Goal: Check status: Check status

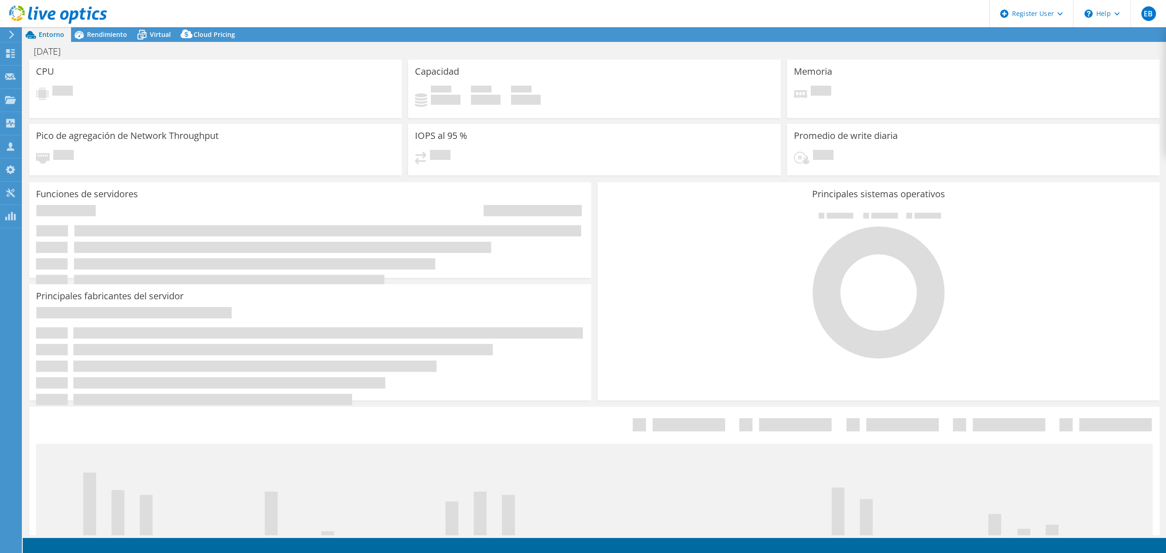
select select "USD"
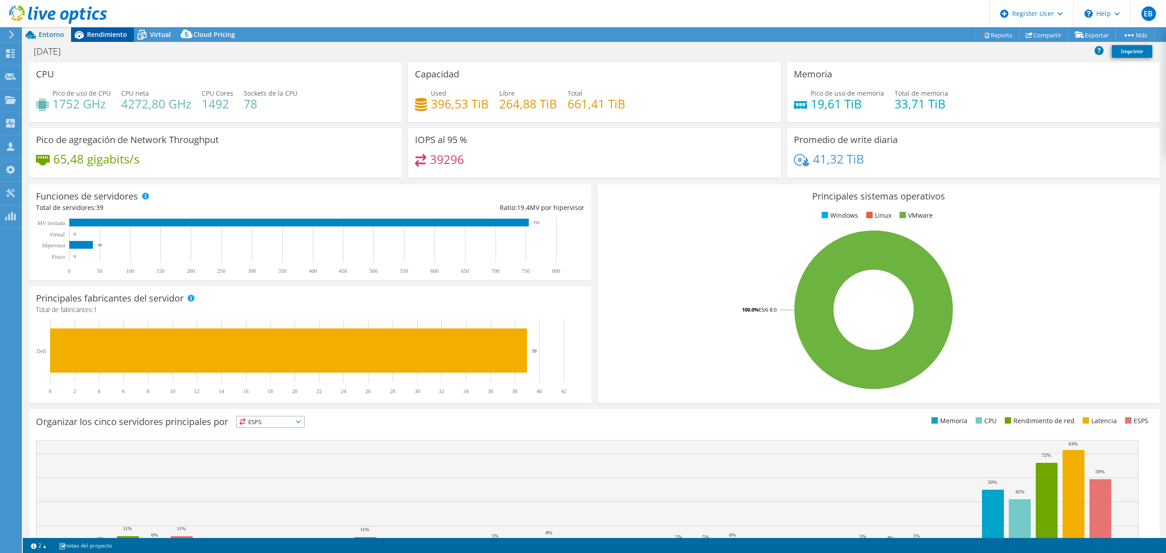
click at [96, 31] on span "Rendimiento" at bounding box center [107, 34] width 40 height 9
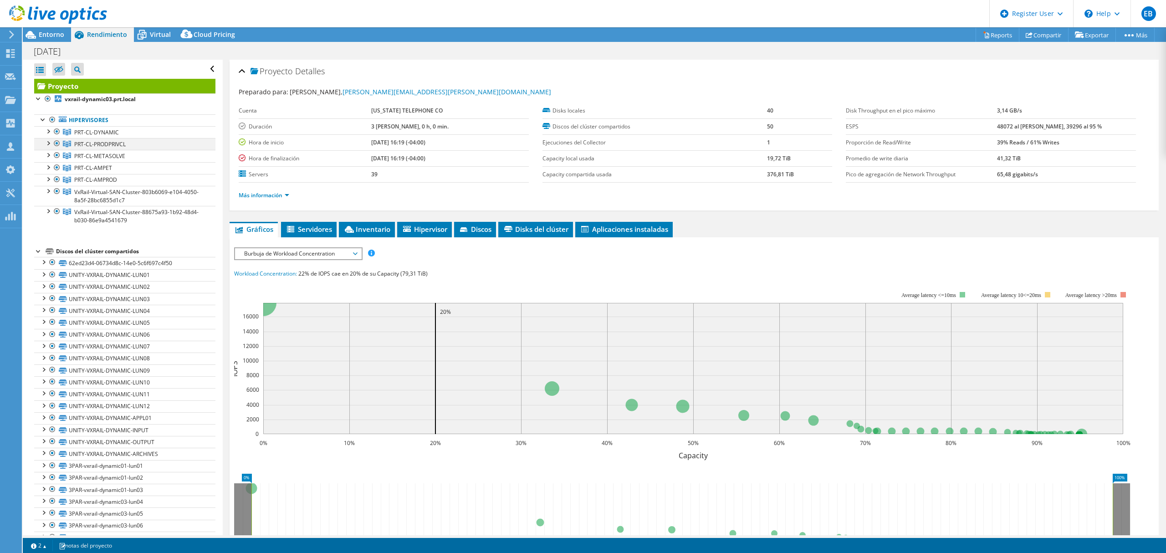
click at [54, 145] on div at bounding box center [56, 143] width 9 height 11
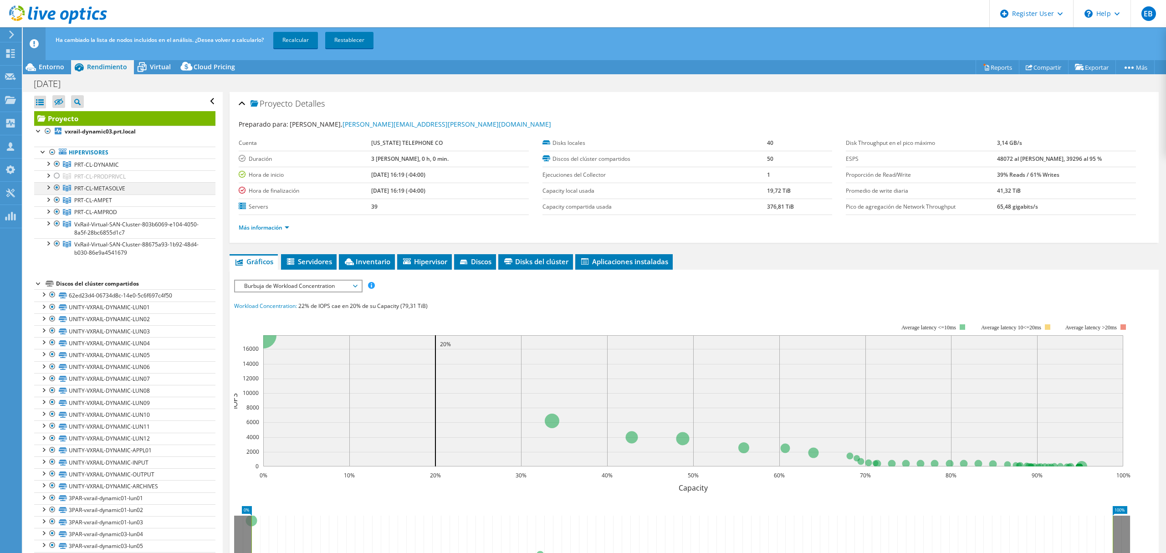
click at [56, 189] on div at bounding box center [56, 187] width 9 height 11
click at [56, 201] on div at bounding box center [56, 200] width 9 height 11
click at [59, 210] on div at bounding box center [56, 211] width 9 height 11
click at [61, 224] on div at bounding box center [56, 223] width 9 height 11
click at [59, 241] on div at bounding box center [56, 243] width 9 height 11
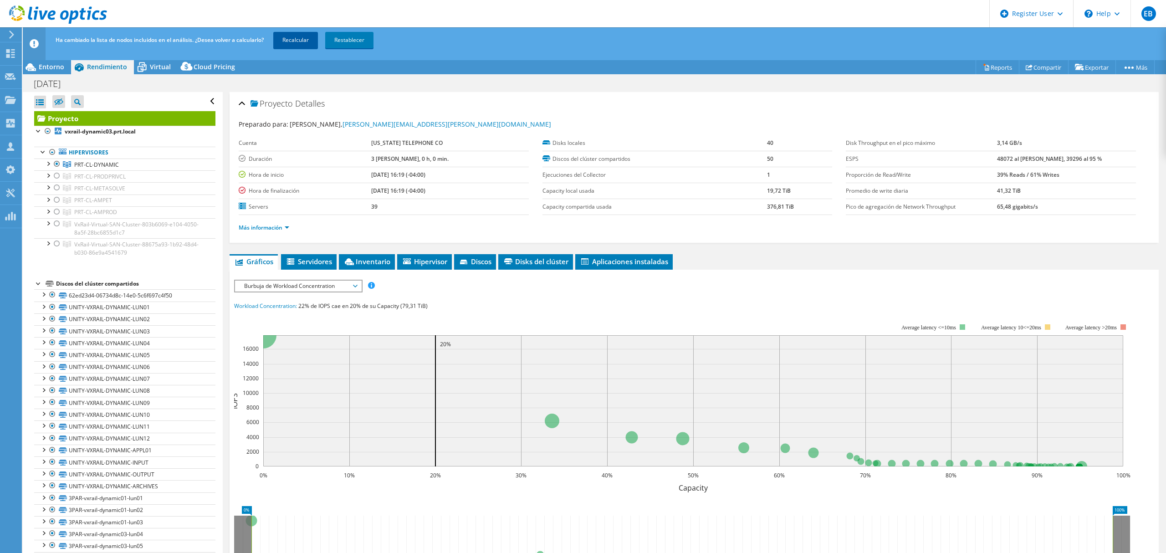
click at [308, 42] on link "Recalcular" at bounding box center [295, 40] width 45 height 16
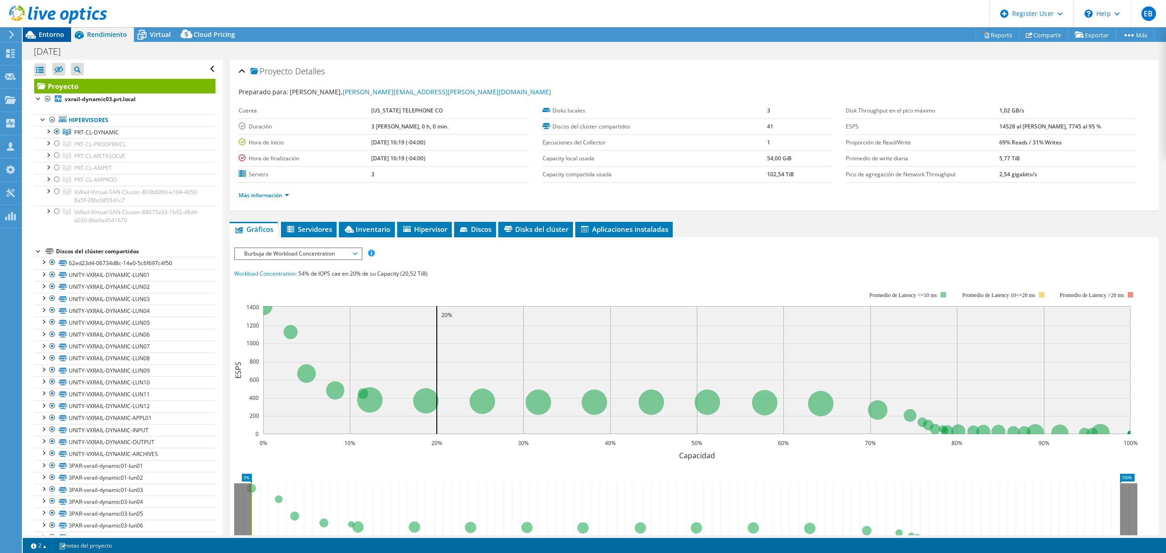
click at [57, 37] on span "Entorno" at bounding box center [52, 34] width 26 height 9
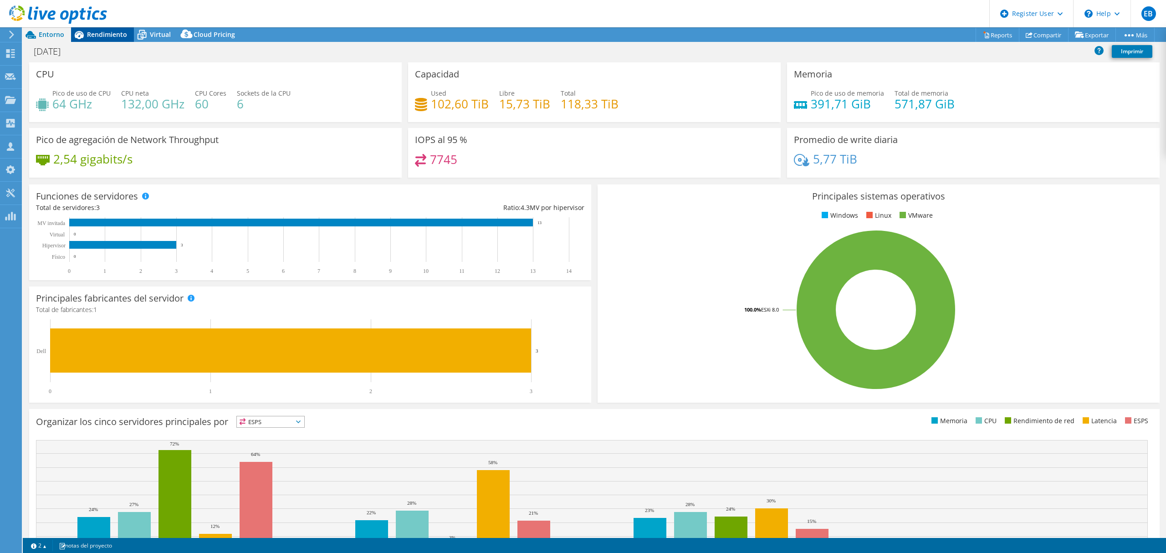
click at [112, 36] on span "Rendimiento" at bounding box center [107, 34] width 40 height 9
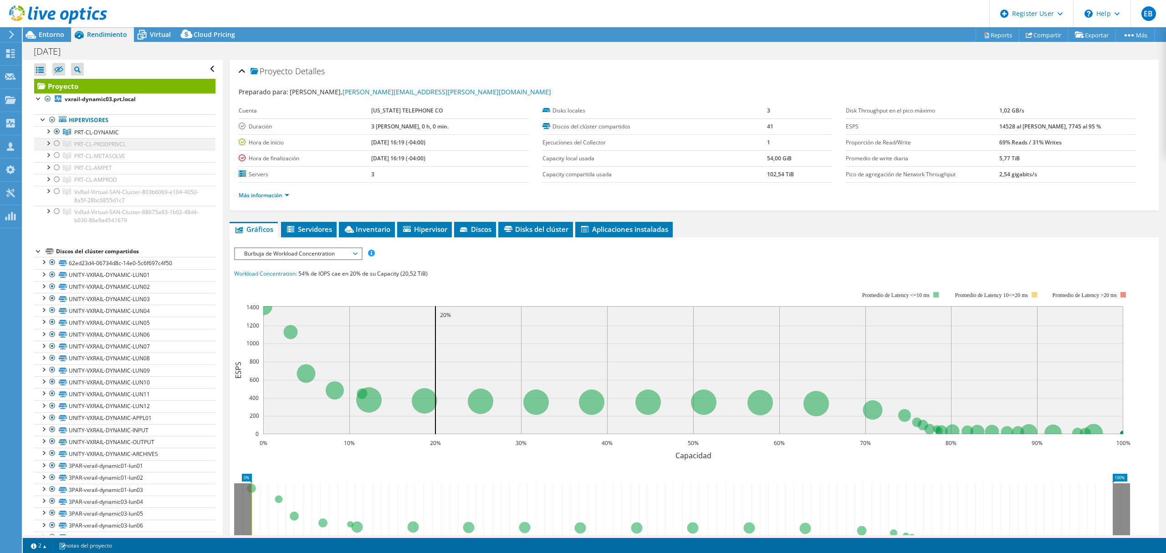
click at [58, 144] on div at bounding box center [56, 143] width 9 height 11
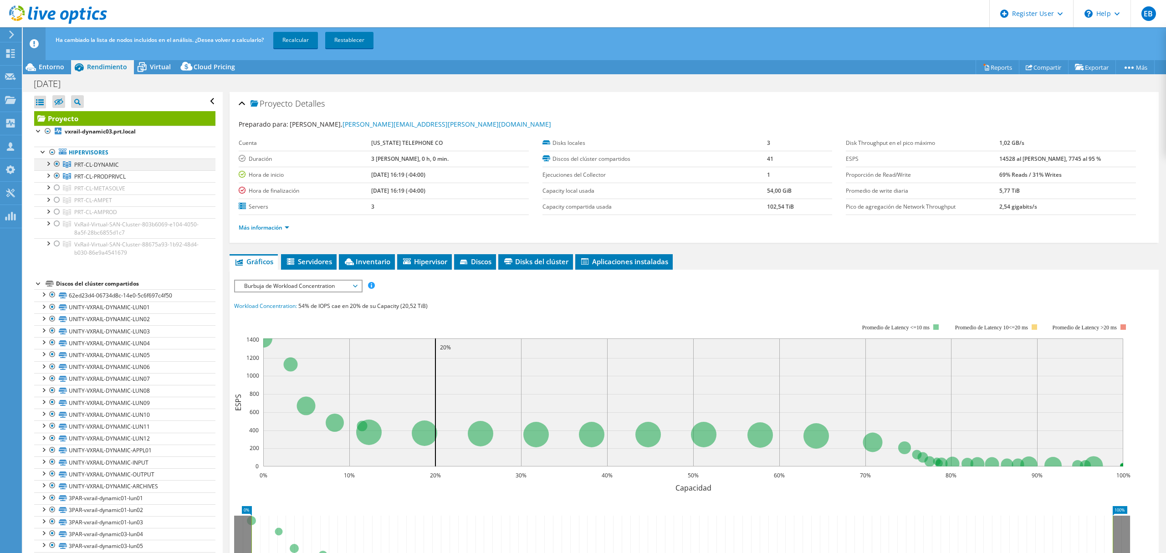
click at [55, 163] on div at bounding box center [56, 164] width 9 height 11
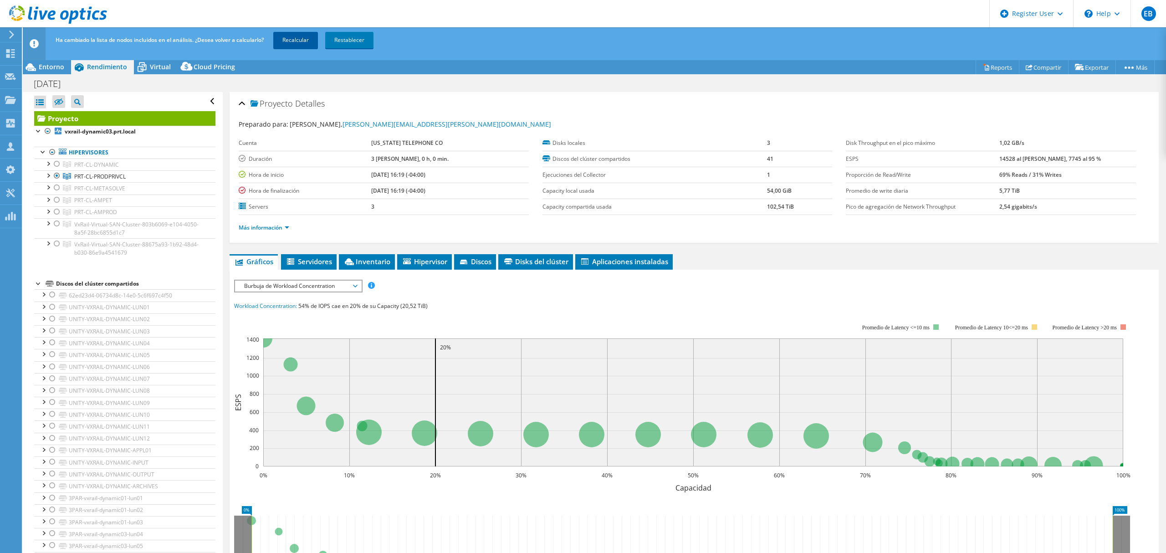
click at [301, 38] on link "Recalcular" at bounding box center [295, 40] width 45 height 16
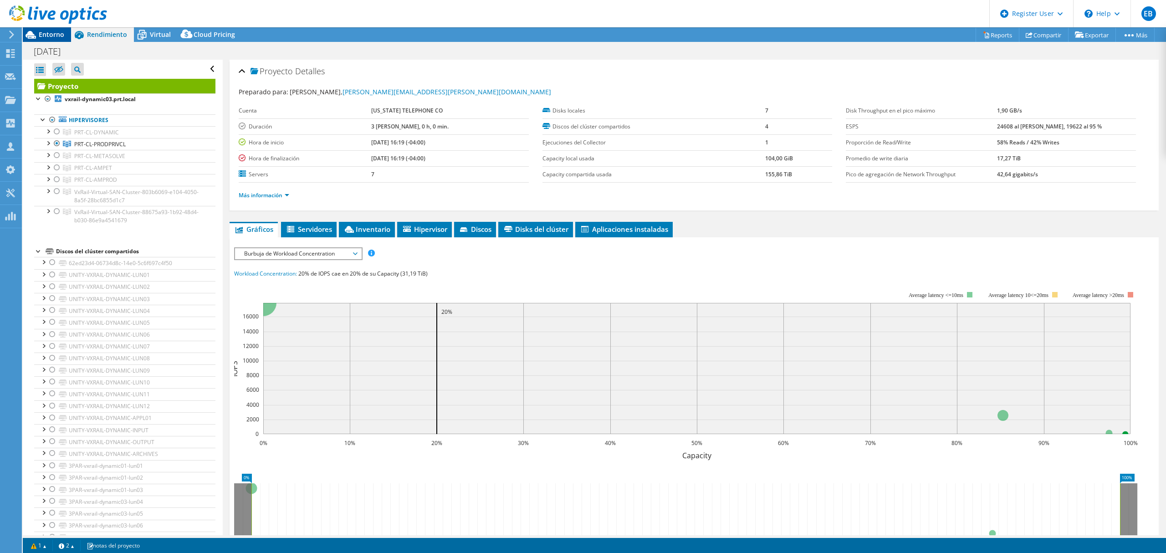
click at [62, 34] on span "Entorno" at bounding box center [52, 34] width 26 height 9
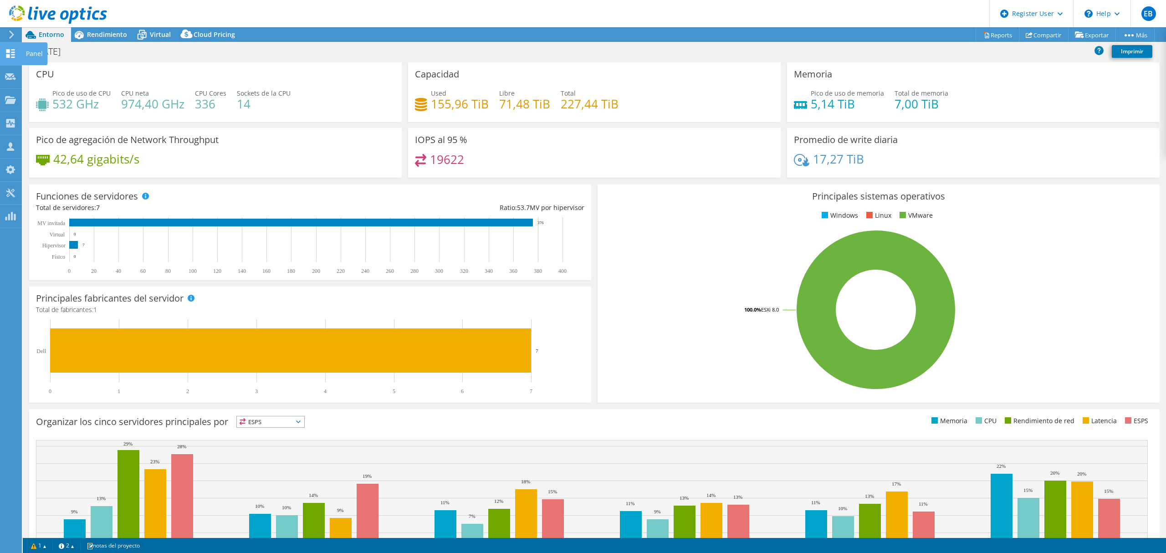
click at [6, 50] on icon at bounding box center [10, 53] width 11 height 9
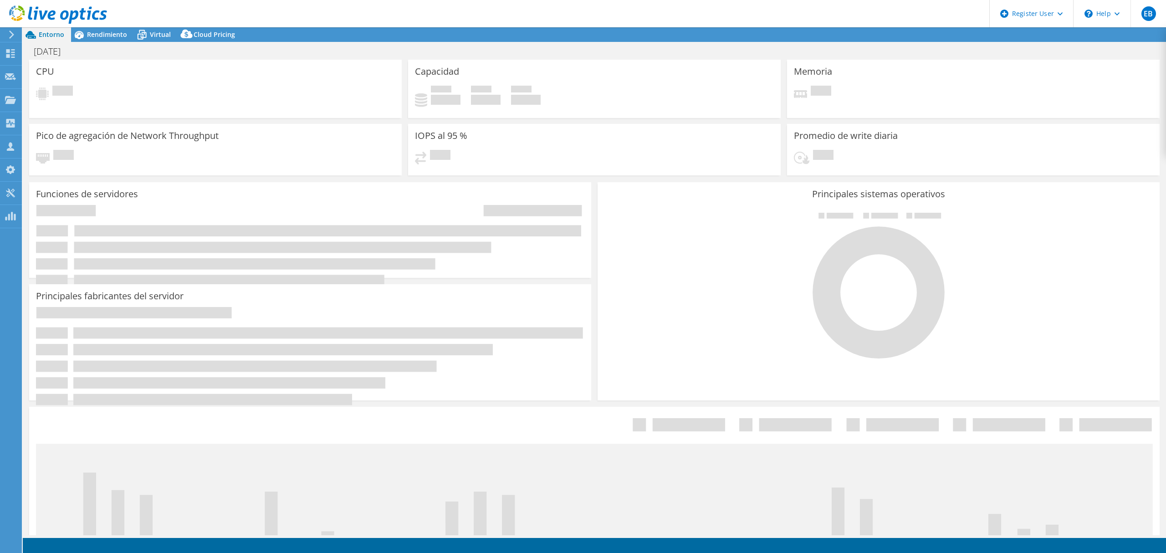
select select "USD"
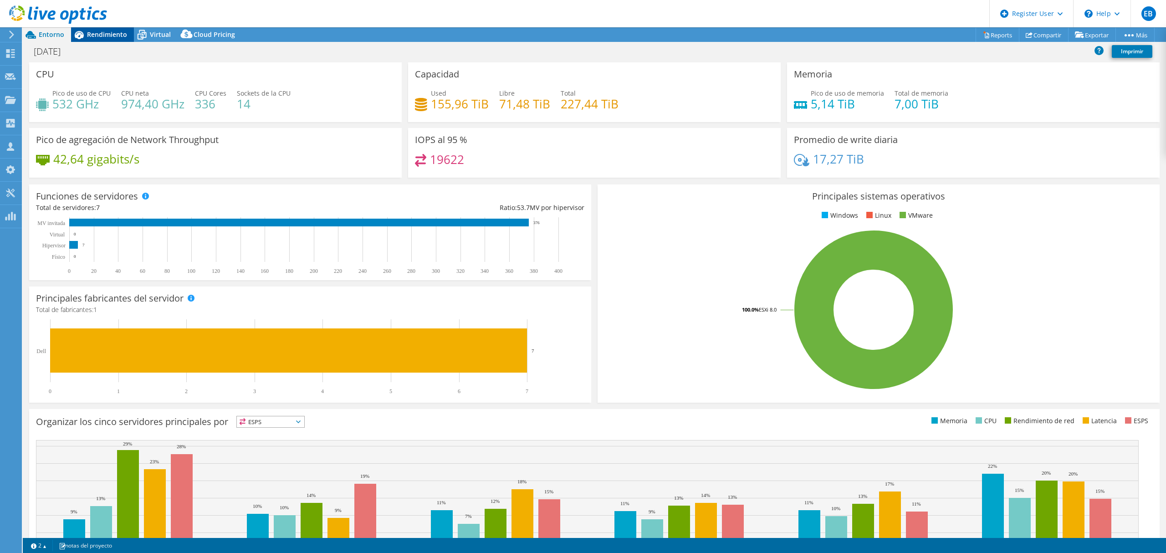
click at [114, 35] on span "Rendimiento" at bounding box center [107, 34] width 40 height 9
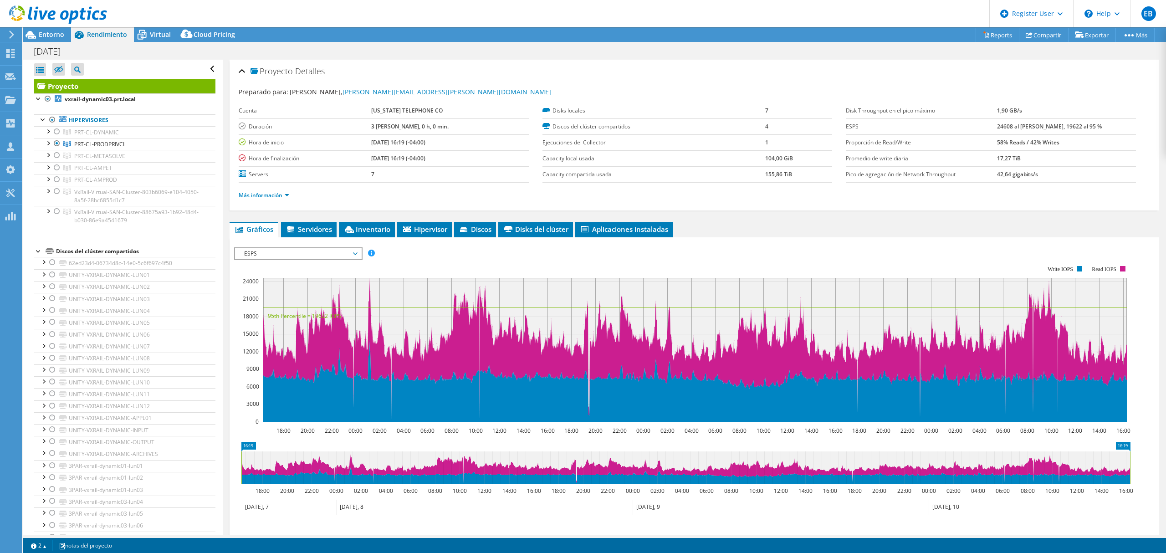
click at [114, 35] on span "Rendimiento" at bounding box center [107, 34] width 40 height 9
click at [56, 155] on div at bounding box center [56, 155] width 9 height 11
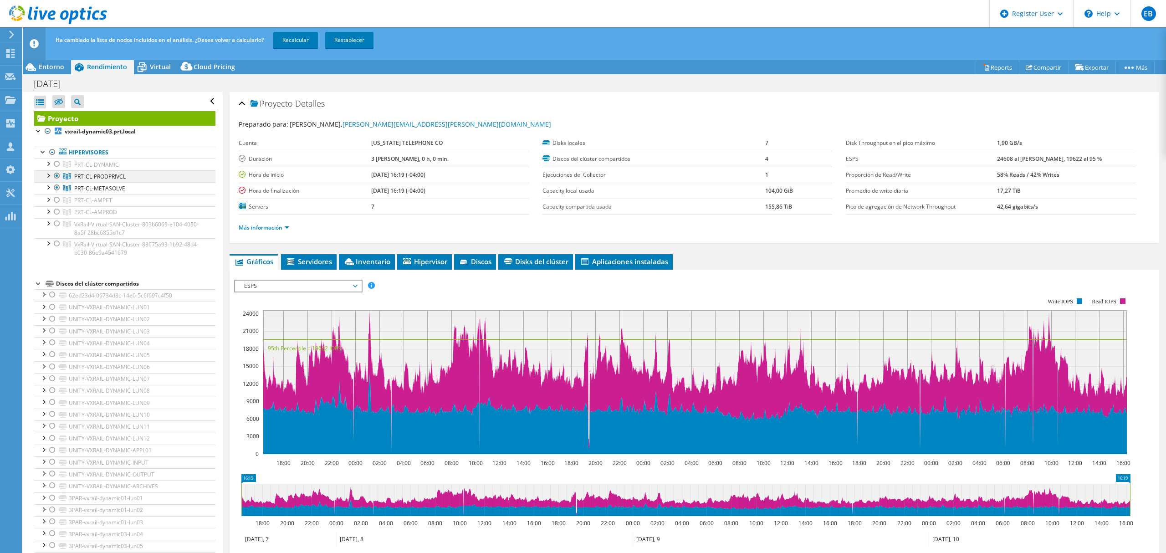
click at [57, 175] on div at bounding box center [56, 175] width 9 height 11
click at [310, 37] on link "Recalcular" at bounding box center [295, 40] width 45 height 16
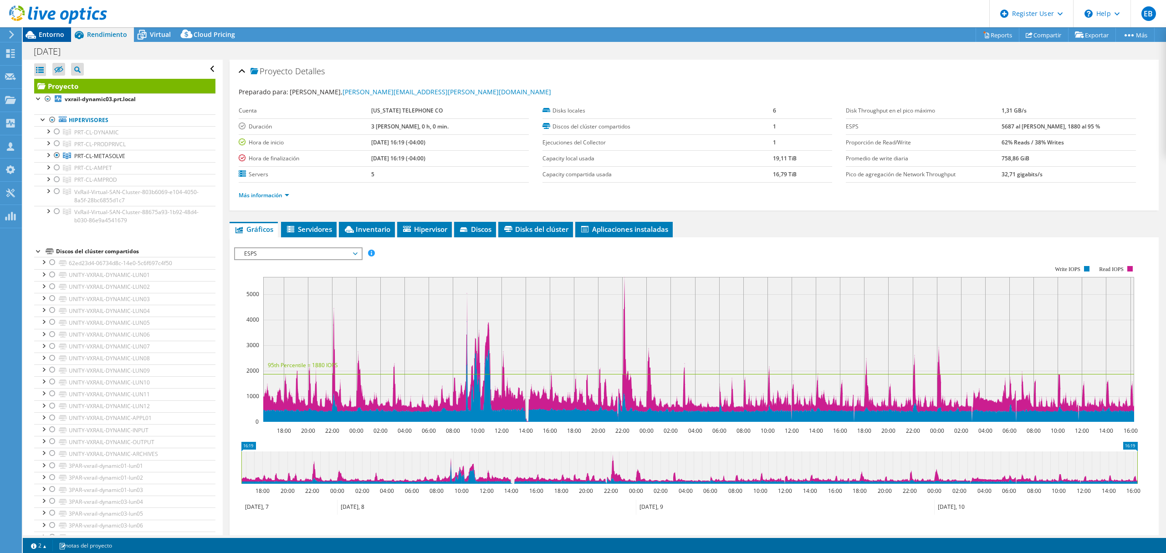
click at [56, 31] on span "Entorno" at bounding box center [52, 34] width 26 height 9
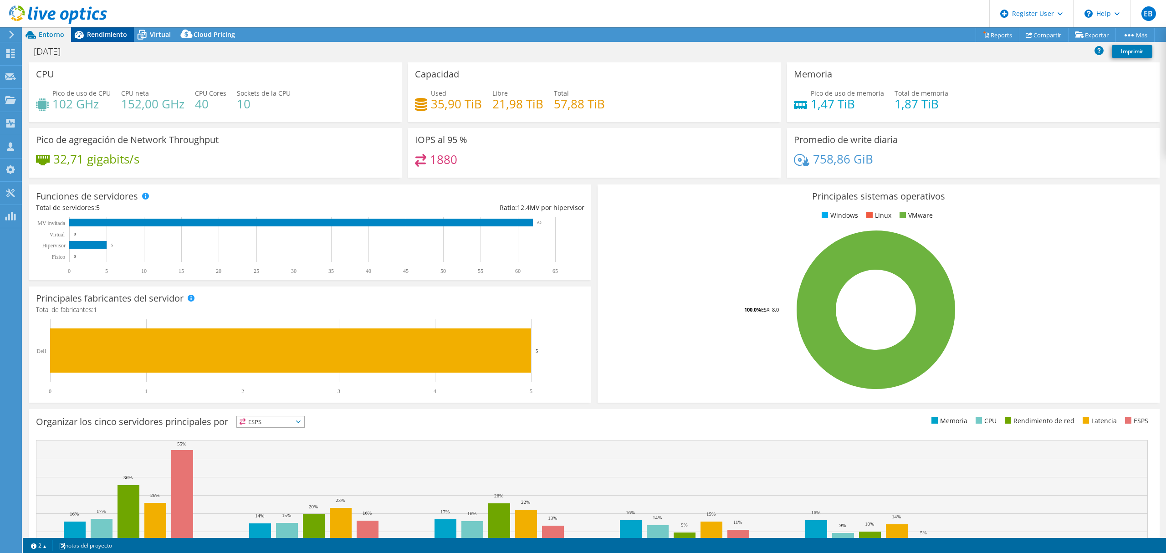
click at [106, 37] on span "Rendimiento" at bounding box center [107, 34] width 40 height 9
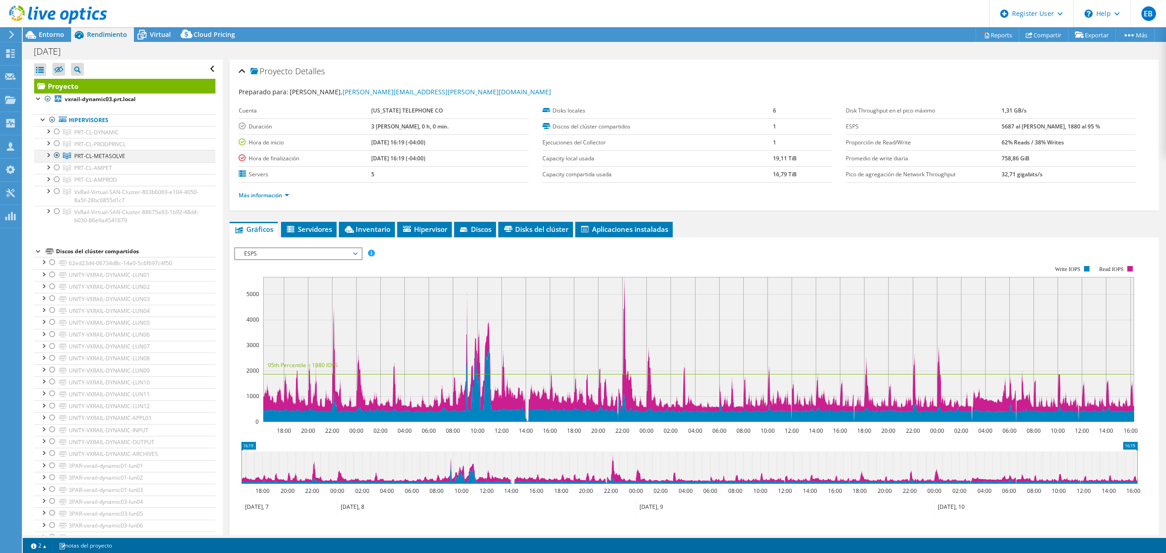
click at [56, 155] on div at bounding box center [56, 155] width 9 height 11
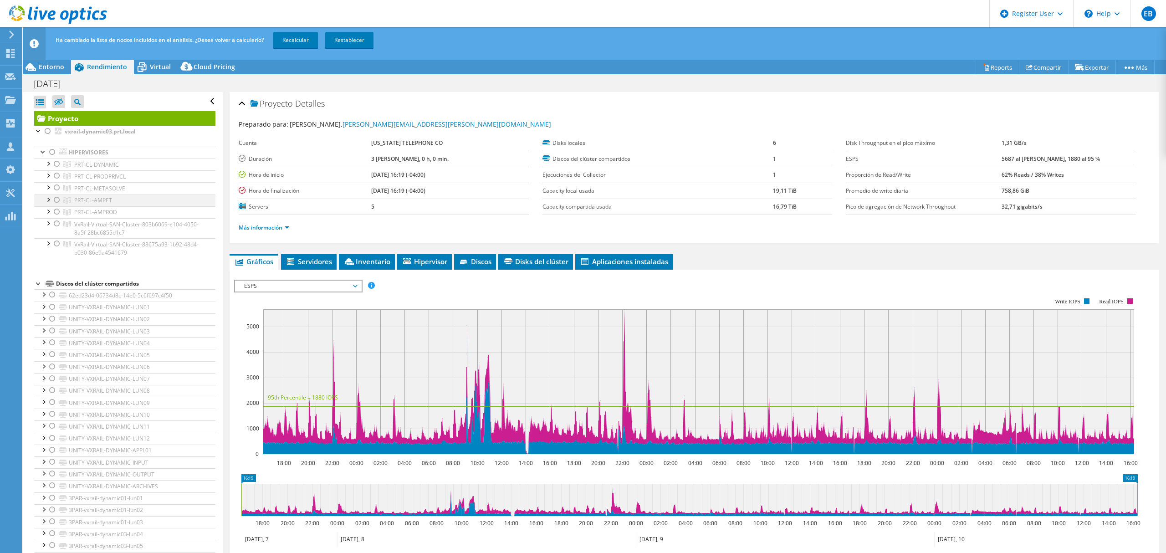
click at [55, 201] on div at bounding box center [56, 200] width 9 height 11
click at [302, 41] on link "Recalcular" at bounding box center [295, 40] width 45 height 16
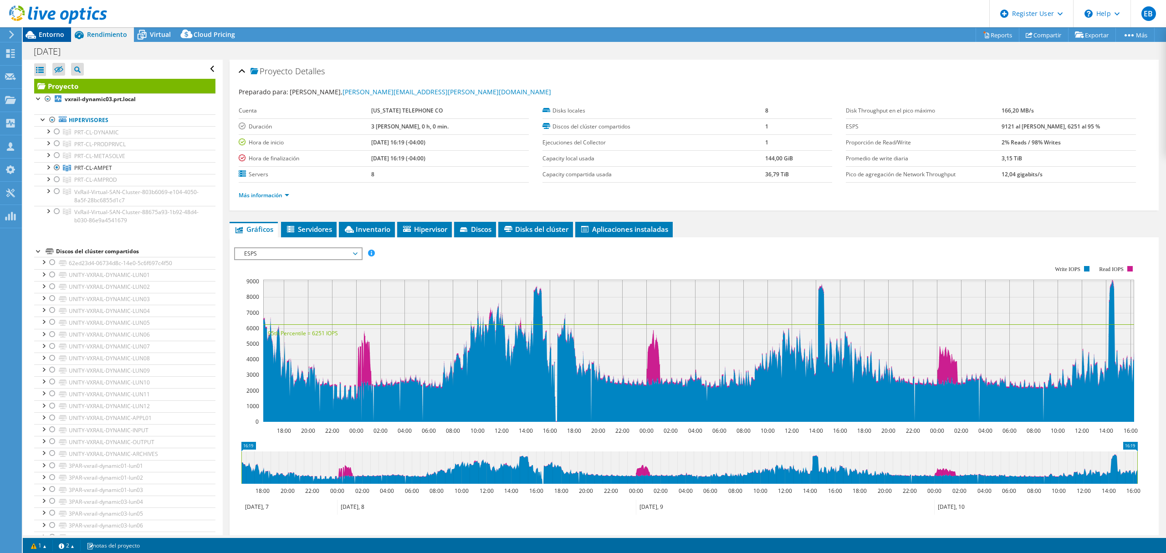
click at [40, 36] on span "Entorno" at bounding box center [52, 34] width 26 height 9
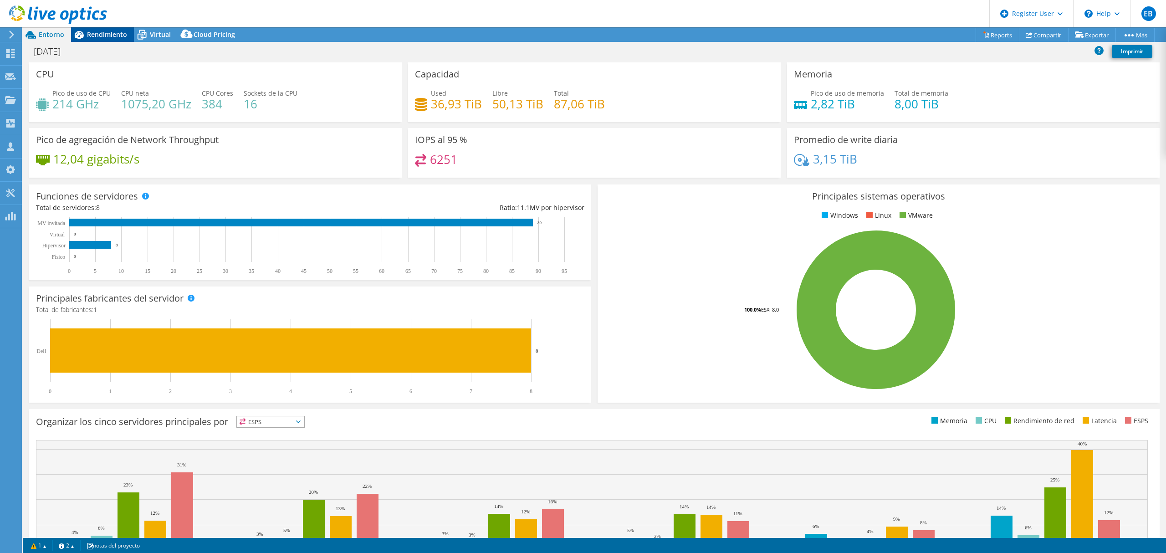
click at [105, 31] on span "Rendimiento" at bounding box center [107, 34] width 40 height 9
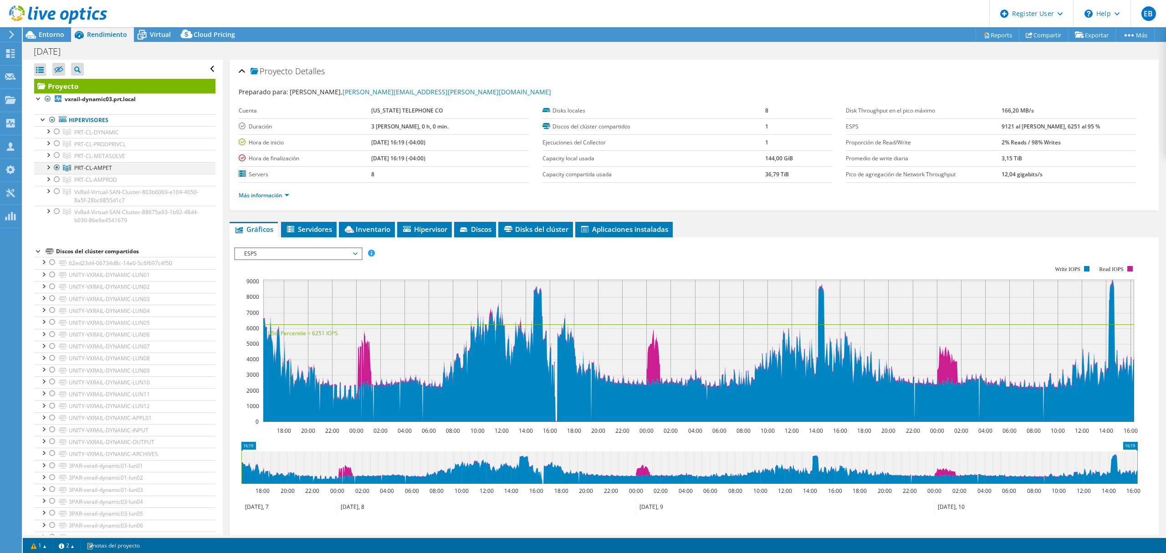
click at [51, 167] on div at bounding box center [47, 166] width 9 height 9
click at [53, 166] on div at bounding box center [56, 167] width 9 height 11
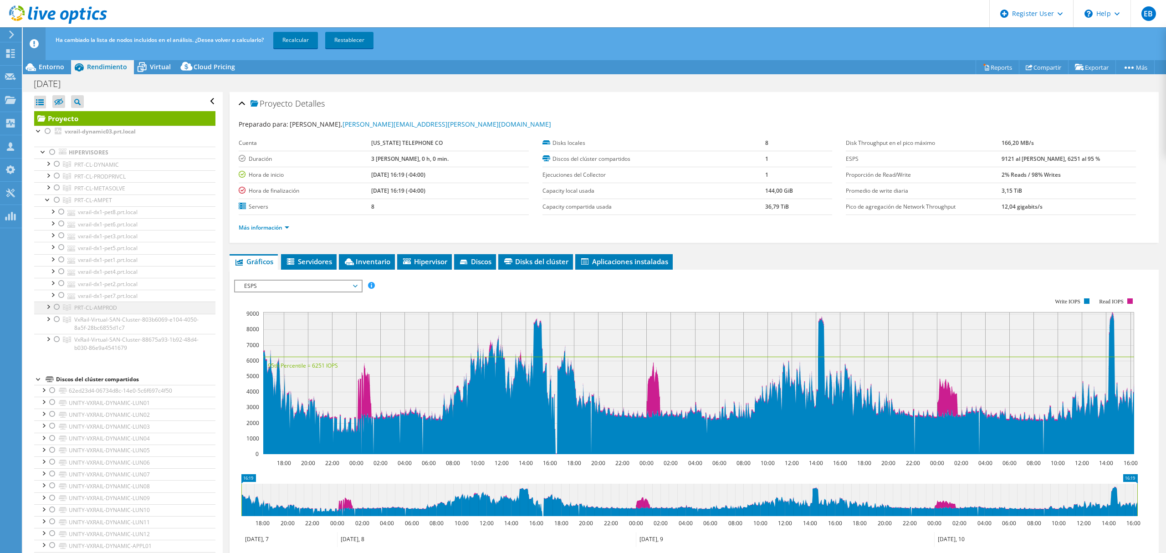
click at [52, 308] on div at bounding box center [56, 307] width 9 height 11
click at [301, 42] on link "Recalcular" at bounding box center [295, 40] width 45 height 16
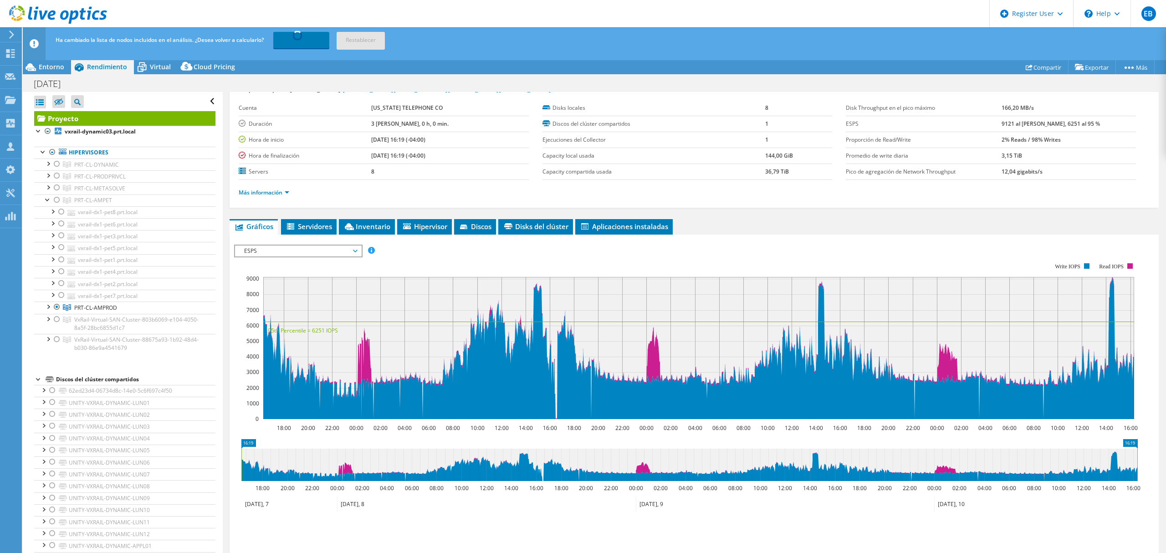
scroll to position [61, 0]
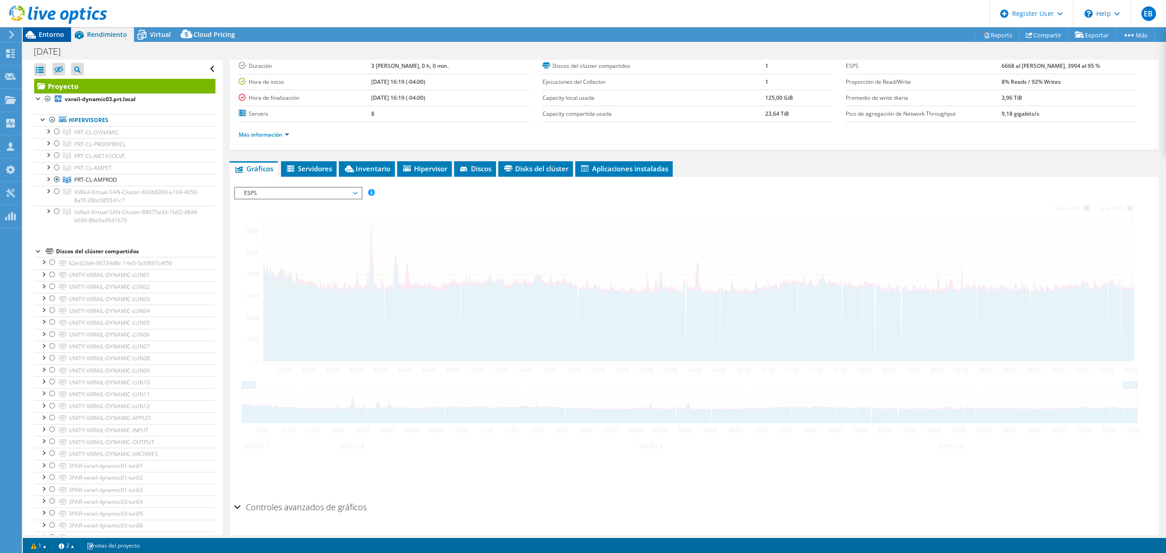
click at [56, 36] on span "Entorno" at bounding box center [52, 34] width 26 height 9
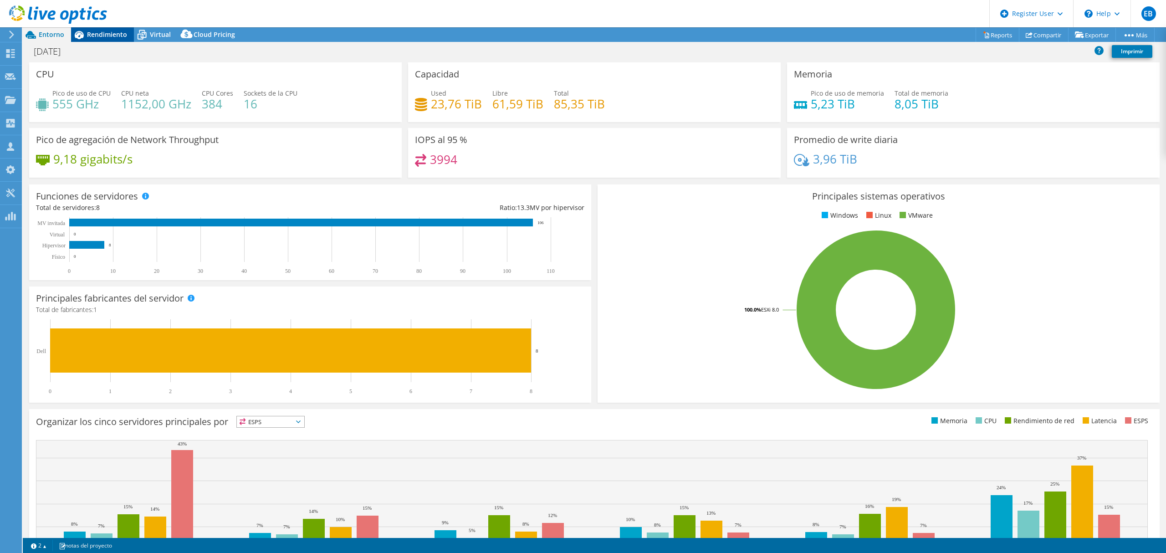
click at [96, 32] on span "Rendimiento" at bounding box center [107, 34] width 40 height 9
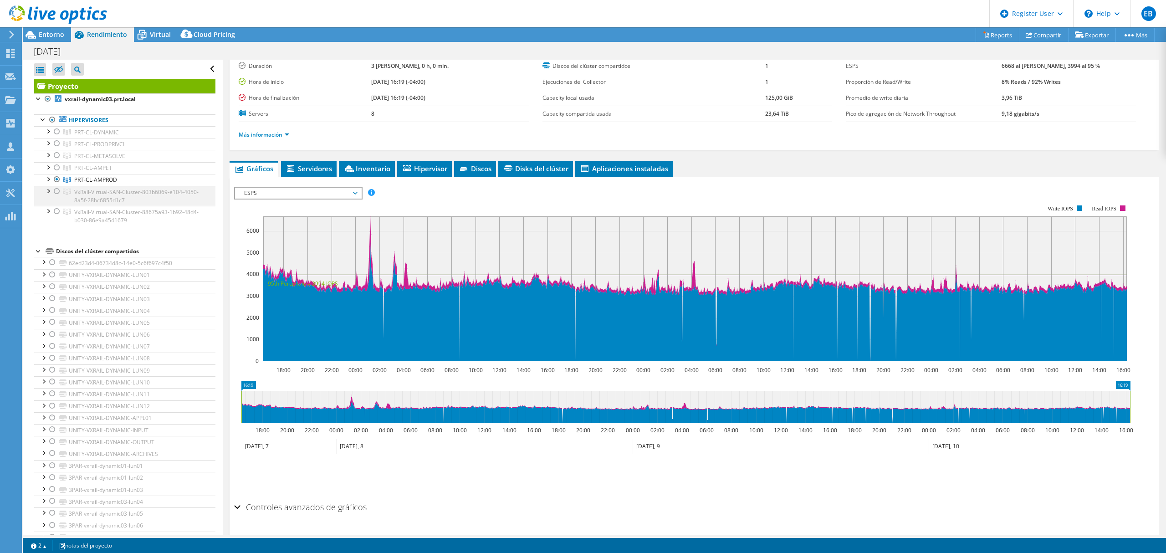
click at [59, 190] on div at bounding box center [56, 191] width 9 height 11
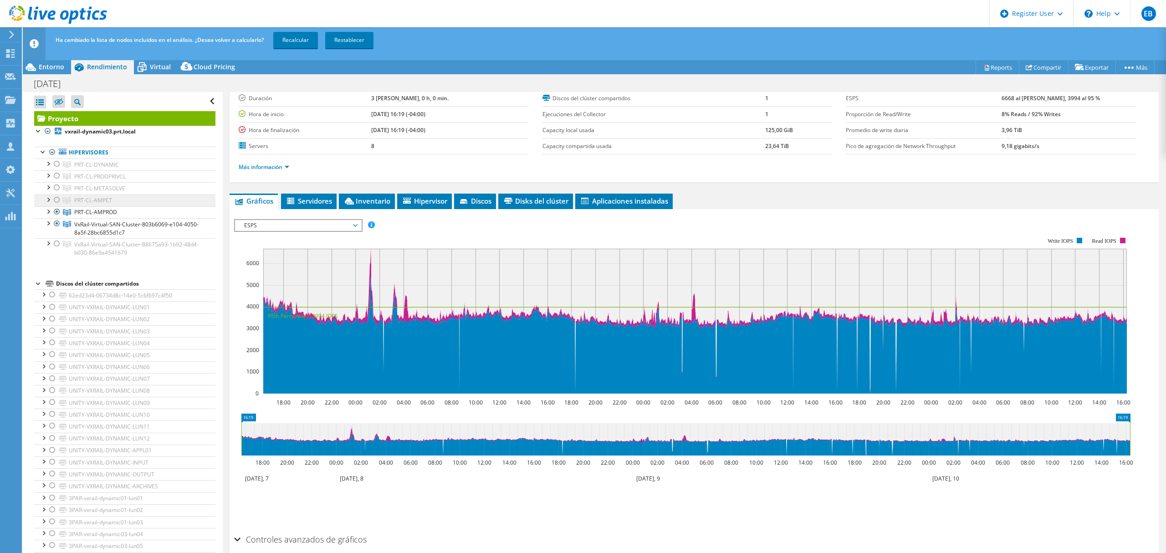
click at [57, 170] on link "PRT-CL-AMPET" at bounding box center [124, 165] width 181 height 12
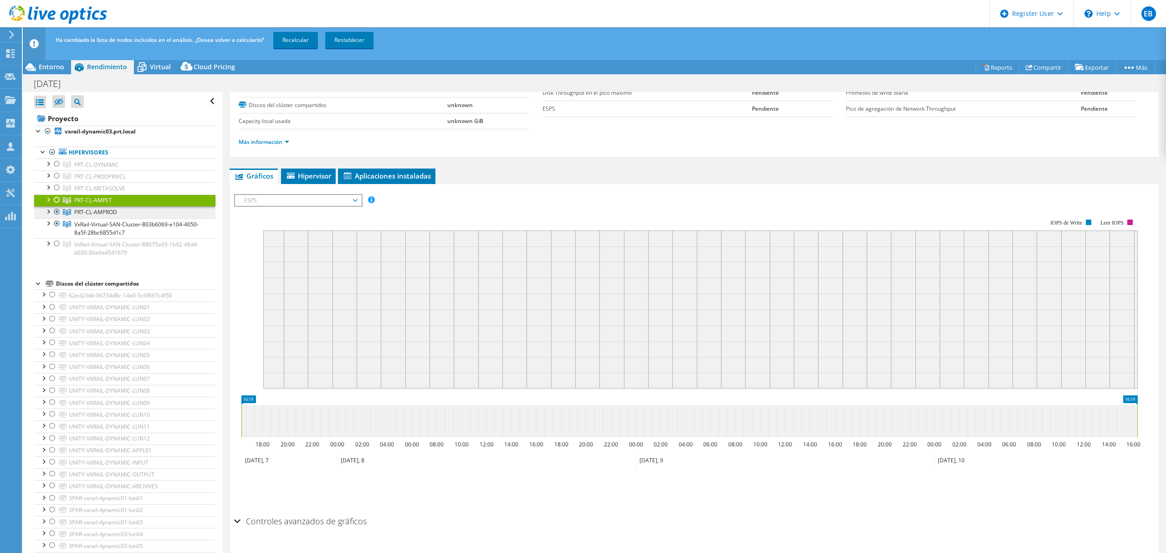
scroll to position [0, 0]
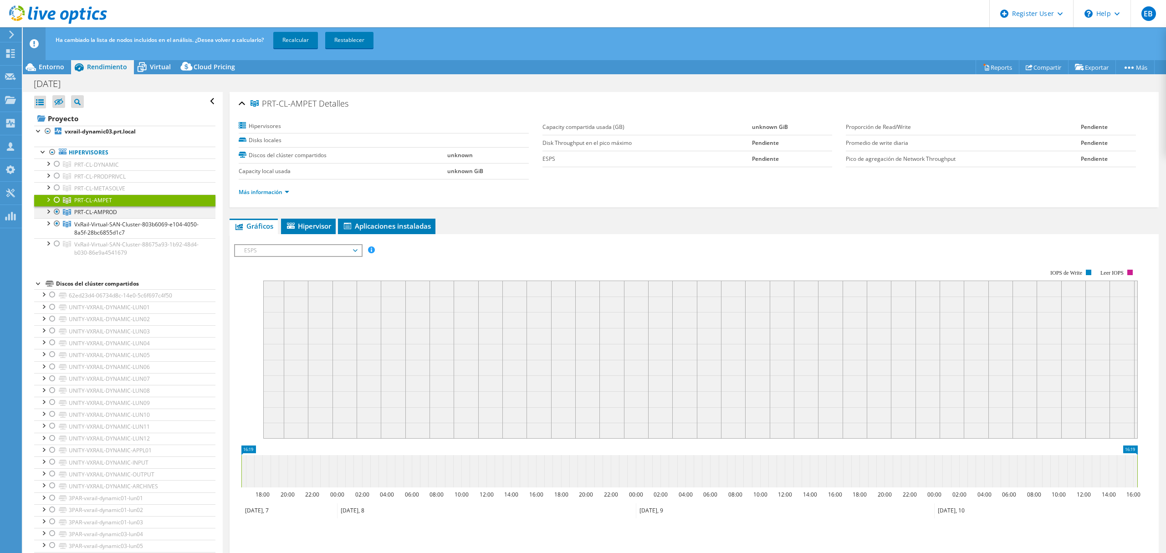
click at [59, 213] on div at bounding box center [56, 211] width 9 height 11
click at [310, 42] on link "Recalcular" at bounding box center [295, 40] width 45 height 16
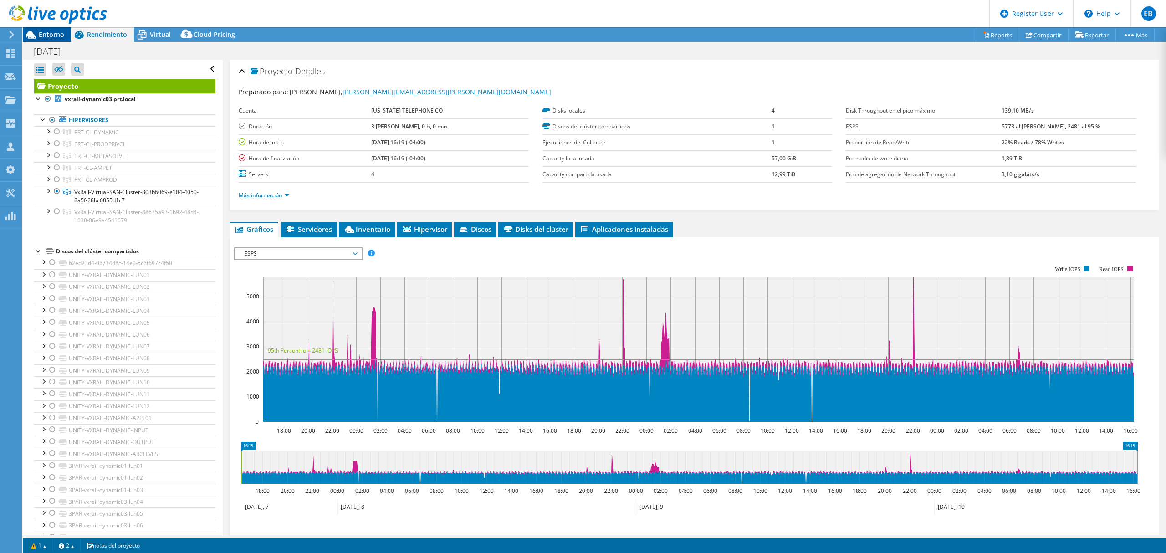
click at [51, 31] on span "Entorno" at bounding box center [52, 34] width 26 height 9
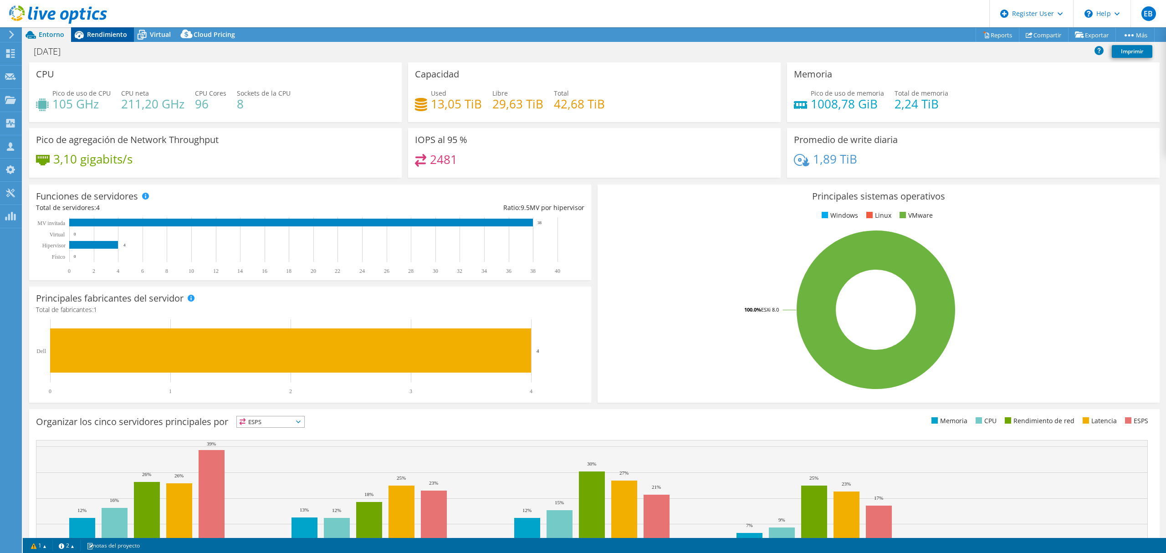
click at [108, 31] on span "Rendimiento" at bounding box center [107, 34] width 40 height 9
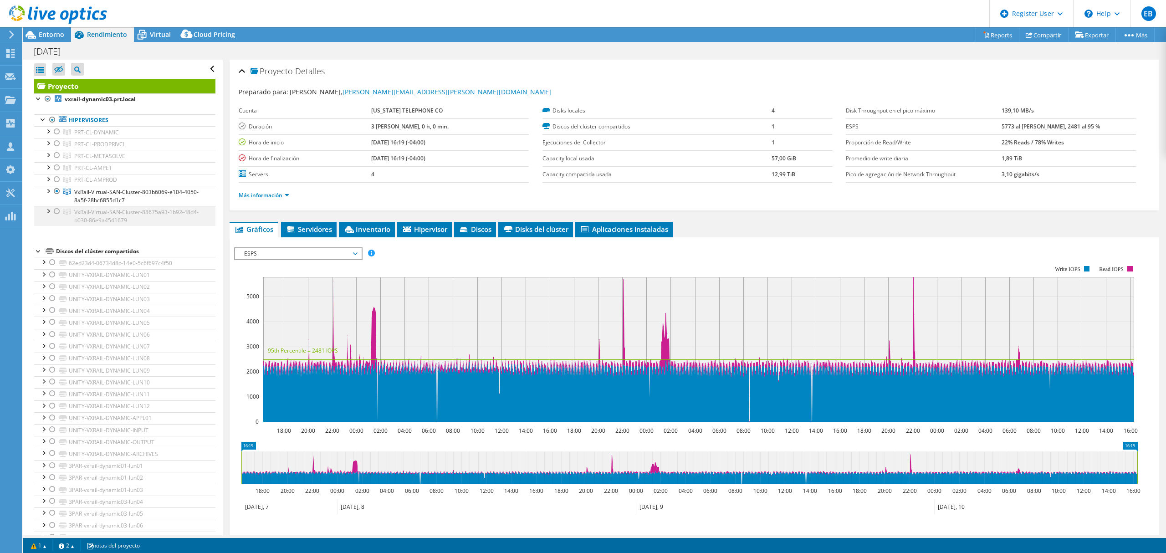
click at [55, 212] on div at bounding box center [56, 211] width 9 height 11
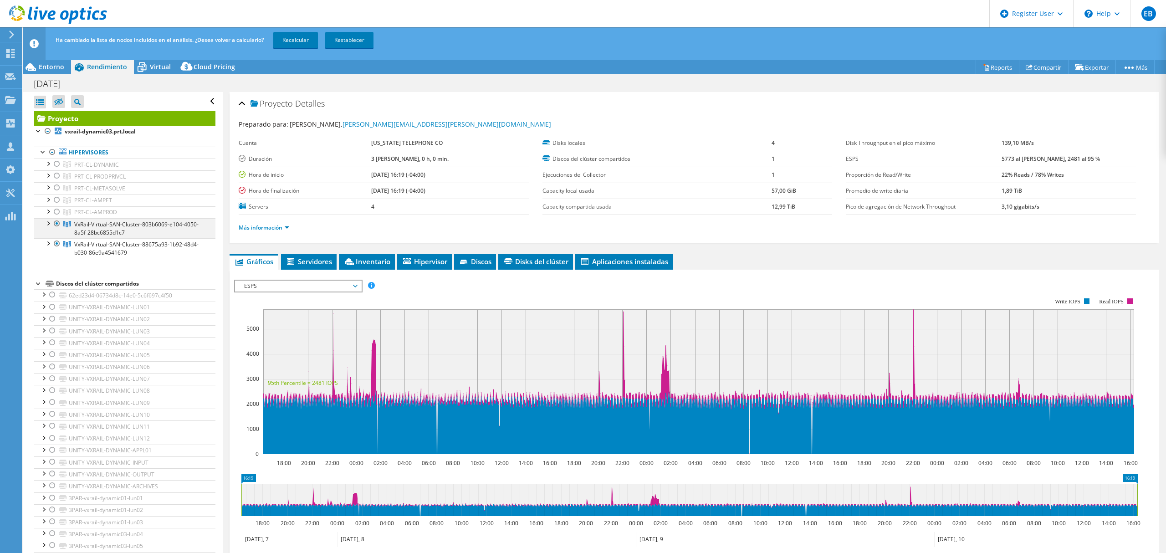
click at [60, 224] on div at bounding box center [56, 223] width 9 height 11
click at [296, 36] on link "Recalcular" at bounding box center [295, 40] width 45 height 16
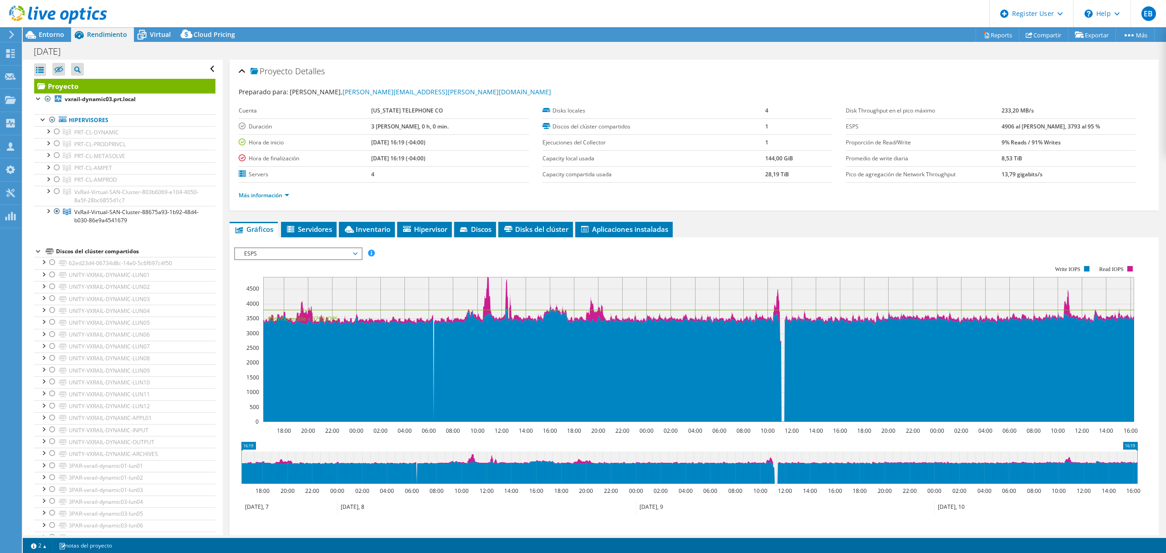
select select "USD"
click at [51, 35] on span "Entorno" at bounding box center [52, 34] width 26 height 9
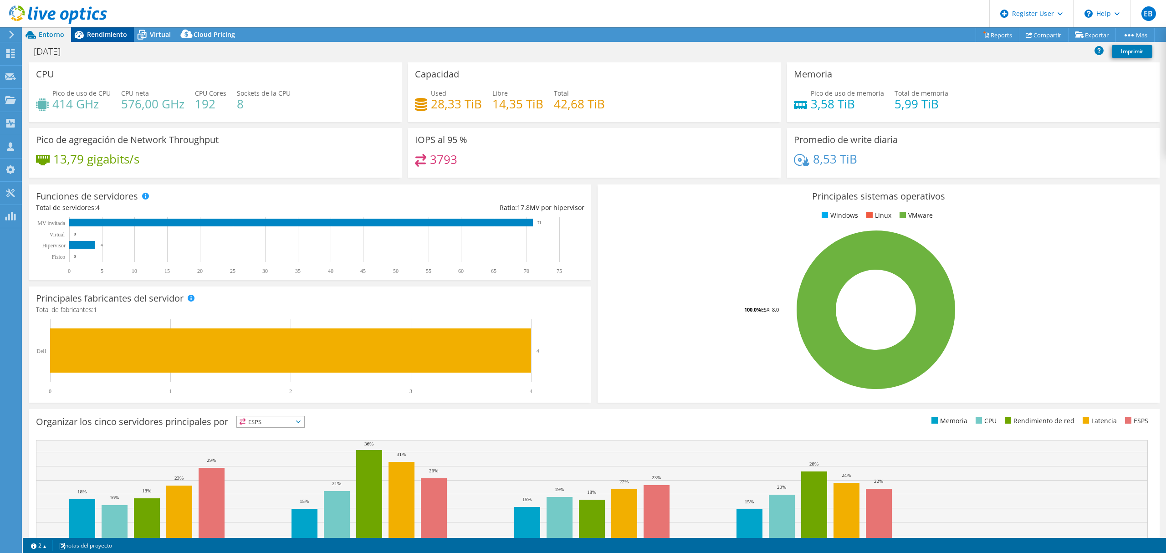
click at [109, 32] on span "Rendimiento" at bounding box center [107, 34] width 40 height 9
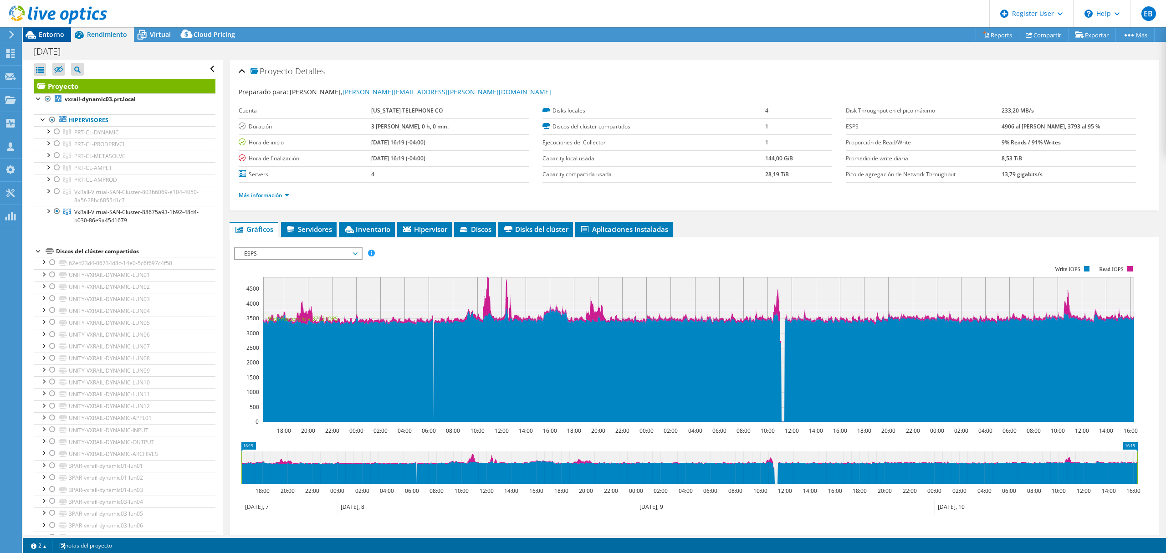
click at [51, 34] on span "Entorno" at bounding box center [52, 34] width 26 height 9
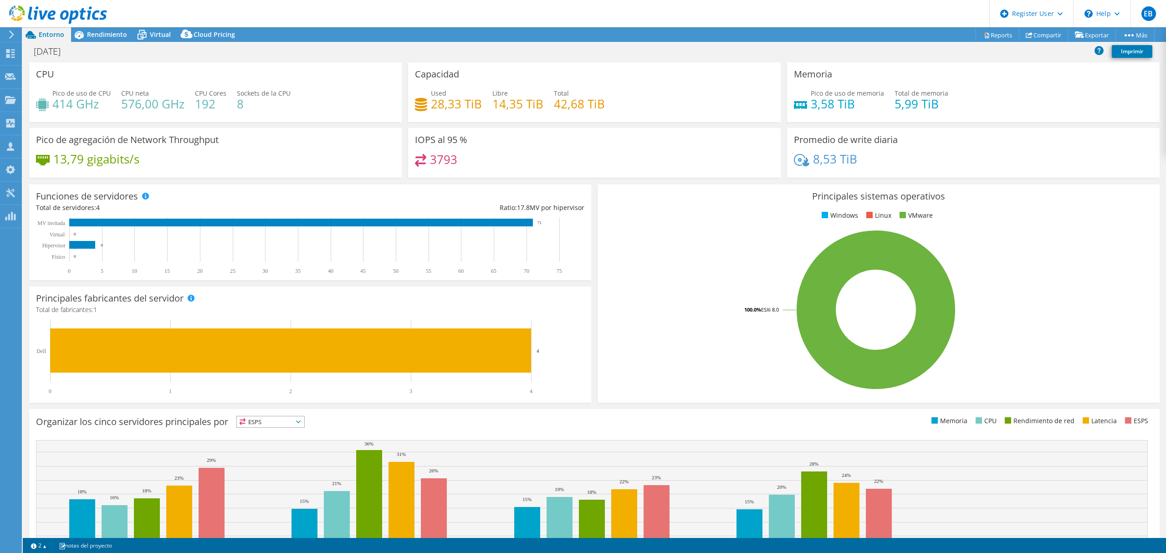
click at [93, 30] on div at bounding box center [53, 15] width 107 height 31
click at [97, 32] on span "Rendimiento" at bounding box center [107, 34] width 40 height 9
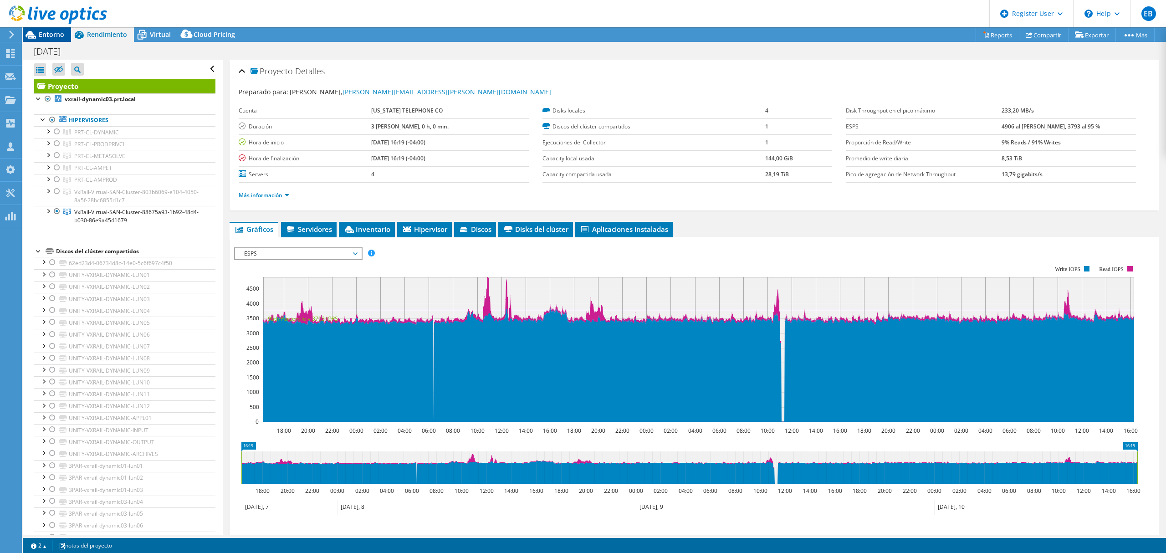
click at [44, 37] on span "Entorno" at bounding box center [52, 34] width 26 height 9
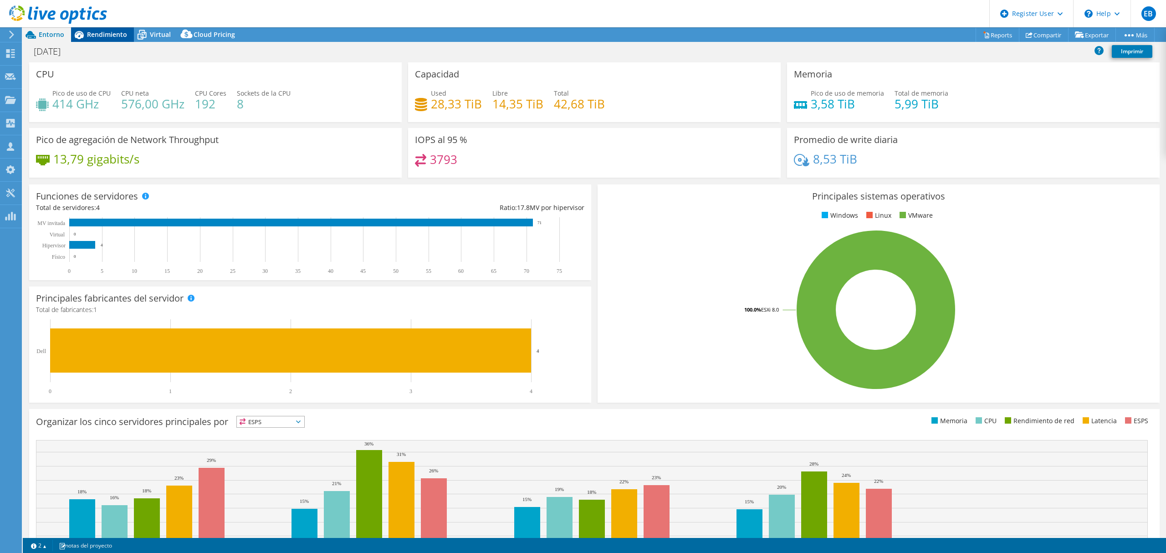
click at [108, 31] on span "Rendimiento" at bounding box center [107, 34] width 40 height 9
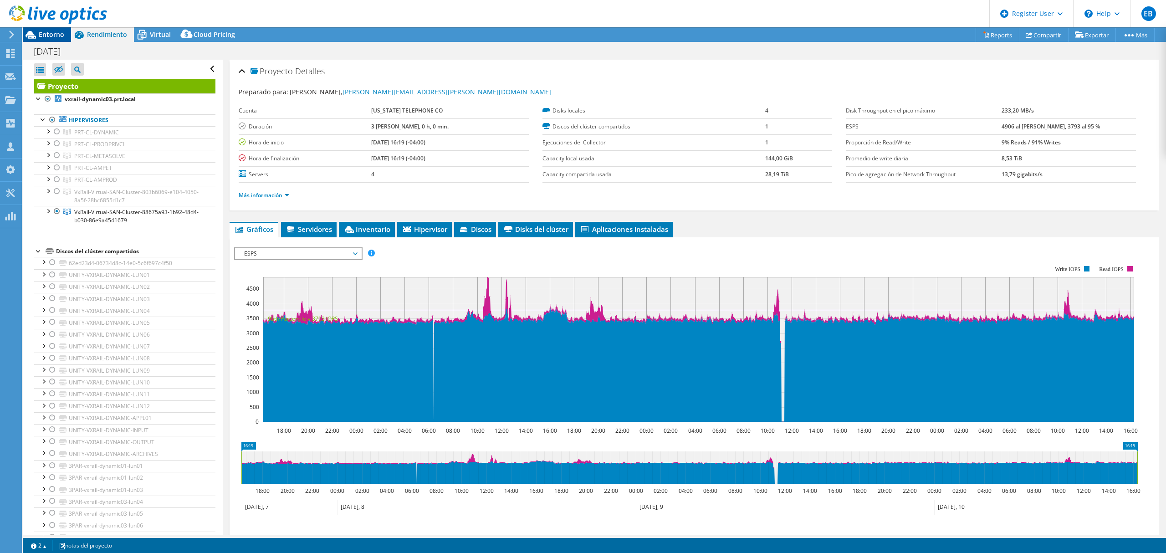
click at [49, 35] on span "Entorno" at bounding box center [52, 34] width 26 height 9
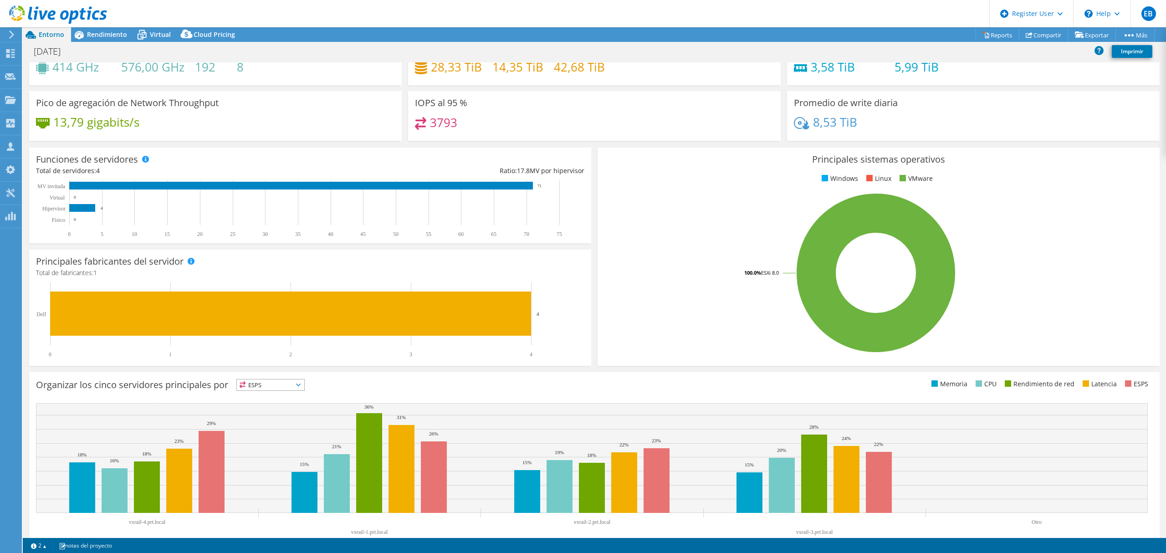
scroll to position [55, 0]
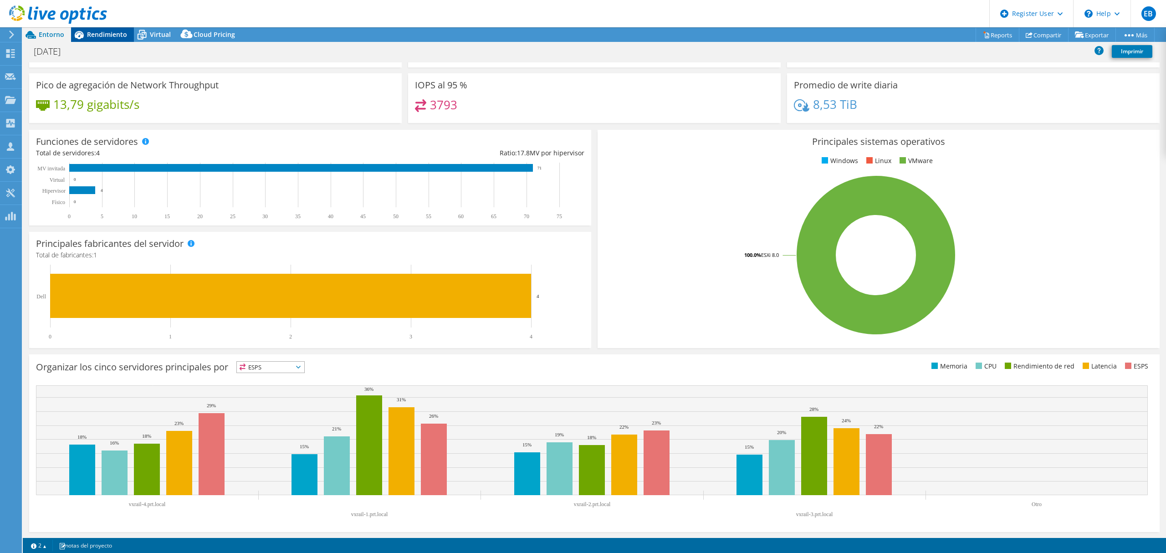
click at [112, 33] on span "Rendimiento" at bounding box center [107, 34] width 40 height 9
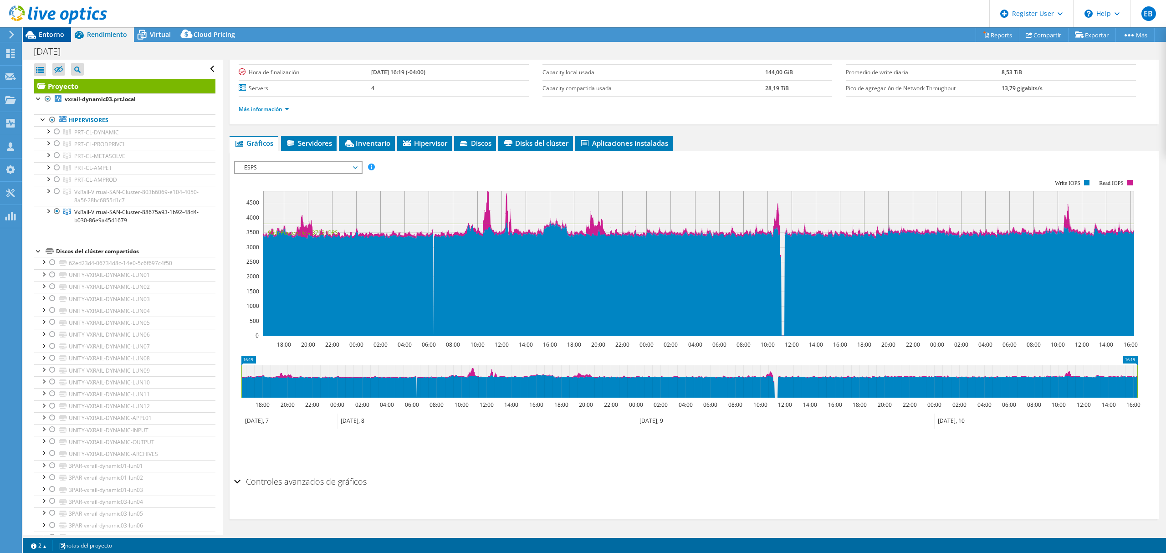
click at [46, 33] on span "Entorno" at bounding box center [52, 34] width 26 height 9
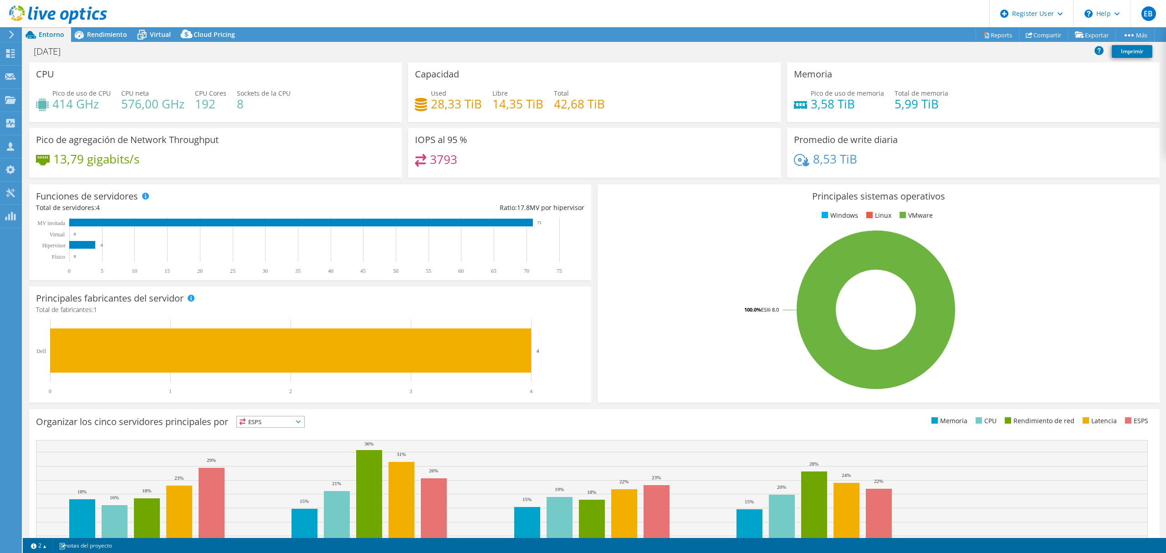
scroll to position [86, 0]
